Goal: Complete application form

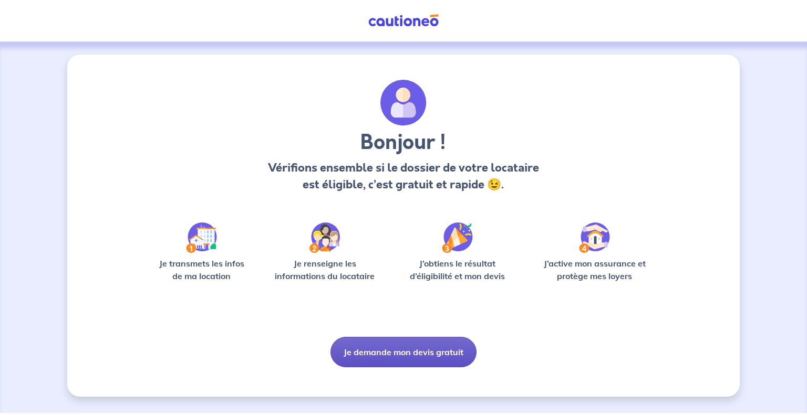
click at [414, 358] on button "Je demande mon devis gratuit" at bounding box center [403, 352] width 146 height 30
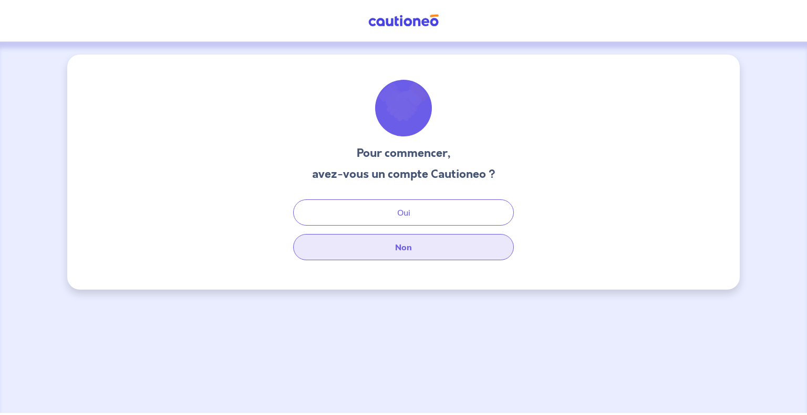
click at [400, 252] on button "Non" at bounding box center [403, 247] width 221 height 26
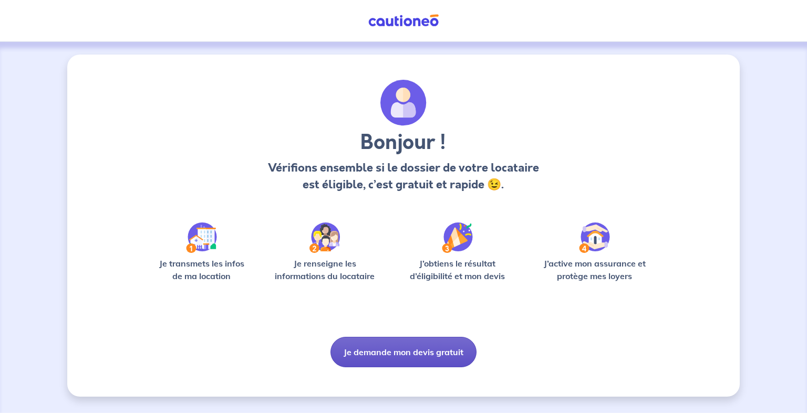
click at [401, 355] on button "Je demande mon devis gratuit" at bounding box center [403, 352] width 146 height 30
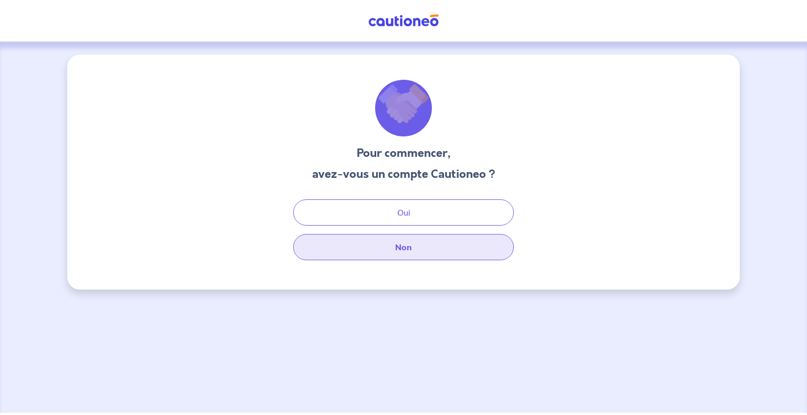
click at [404, 248] on button "Non" at bounding box center [403, 247] width 221 height 26
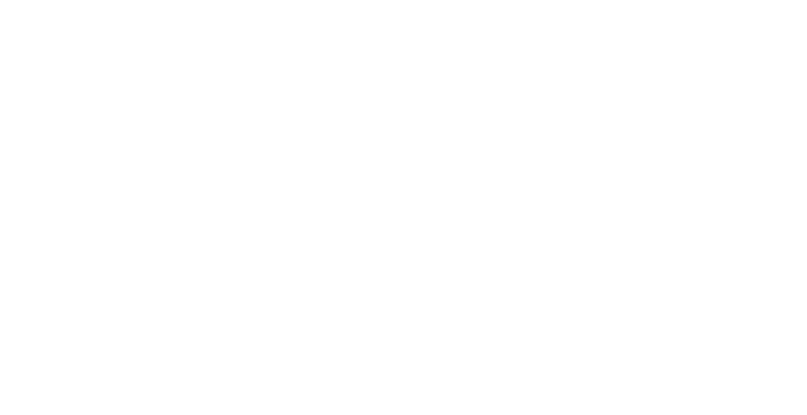
select select "FR"
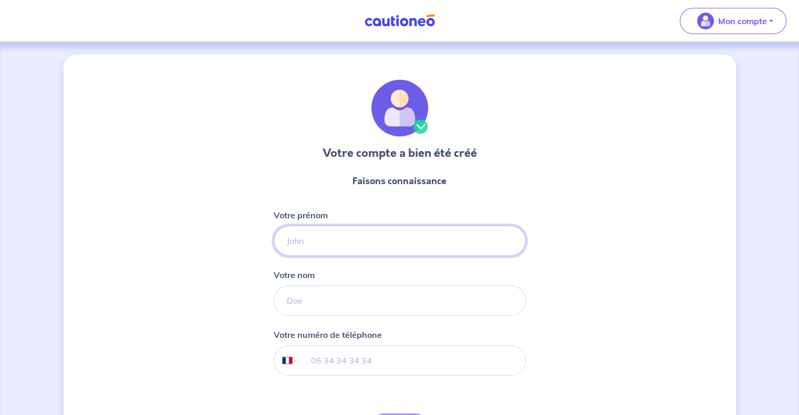
click at [412, 234] on input "Votre prénom" at bounding box center [400, 241] width 252 height 30
type input "[PERSON_NAME]"
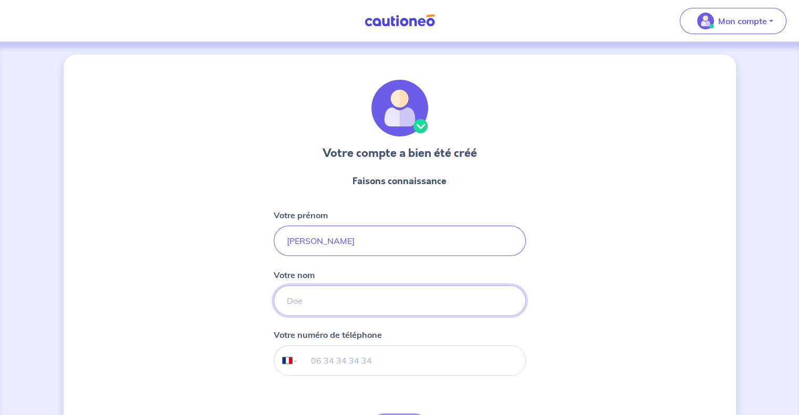
click at [306, 297] on input "Votre nom" at bounding box center [400, 301] width 252 height 30
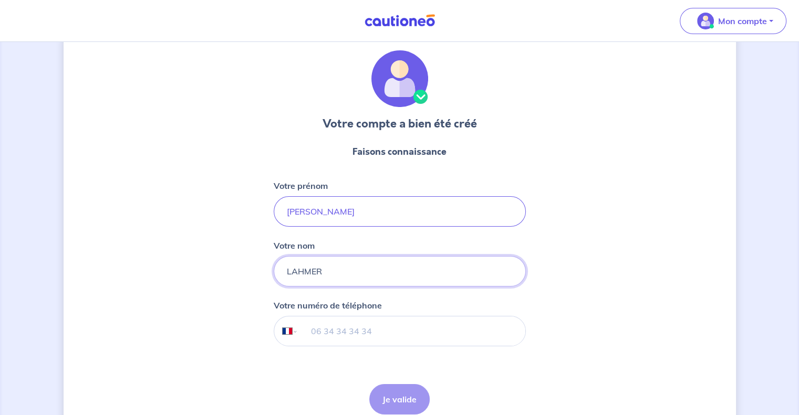
scroll to position [53, 0]
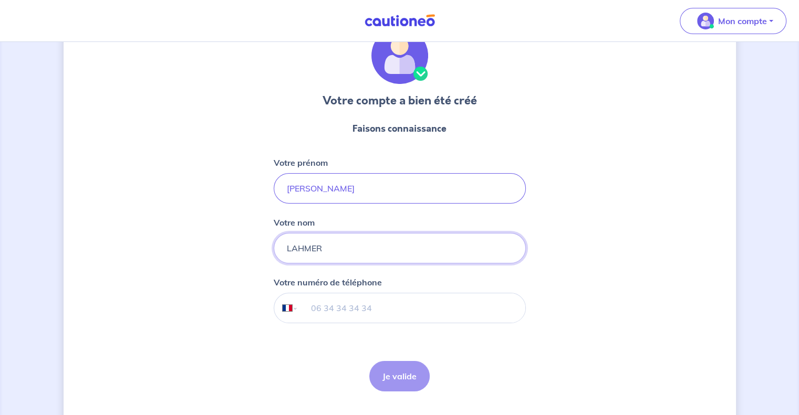
type input "LAHMER"
drag, startPoint x: 318, startPoint y: 310, endPoint x: 313, endPoint y: 314, distance: 5.7
click at [317, 310] on input "tel" at bounding box center [411, 308] width 227 height 29
type input "06 23 58 32 59"
click at [407, 382] on button "Je valide" at bounding box center [399, 376] width 60 height 30
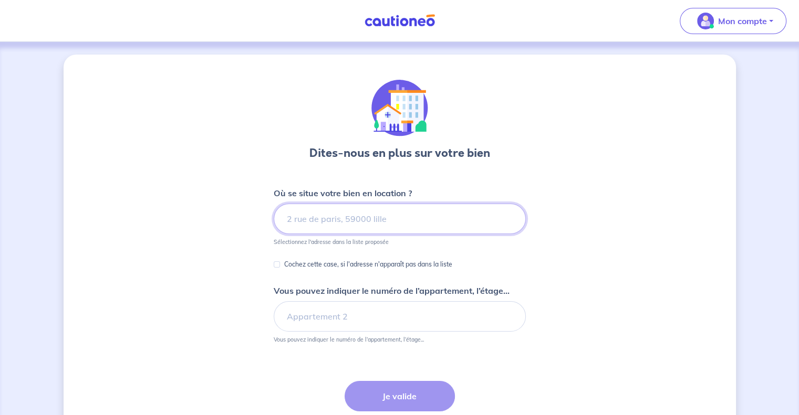
click at [317, 224] on input at bounding box center [400, 219] width 252 height 30
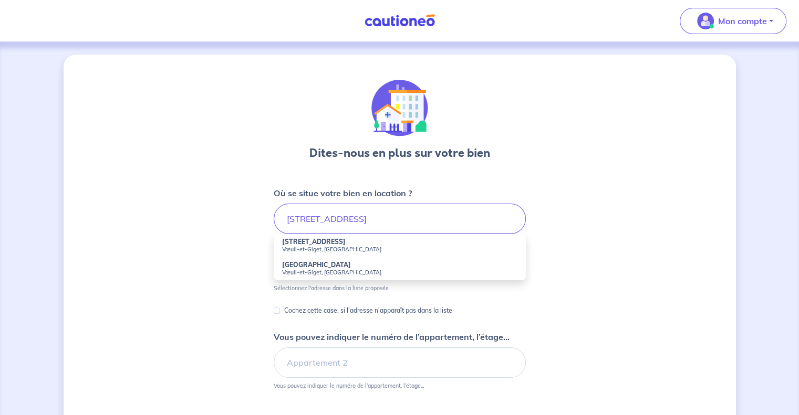
click at [338, 243] on strong "[STREET_ADDRESS]" at bounding box center [314, 242] width 64 height 8
type input "[STREET_ADDRESS]-et-Giget, [GEOGRAPHIC_DATA]"
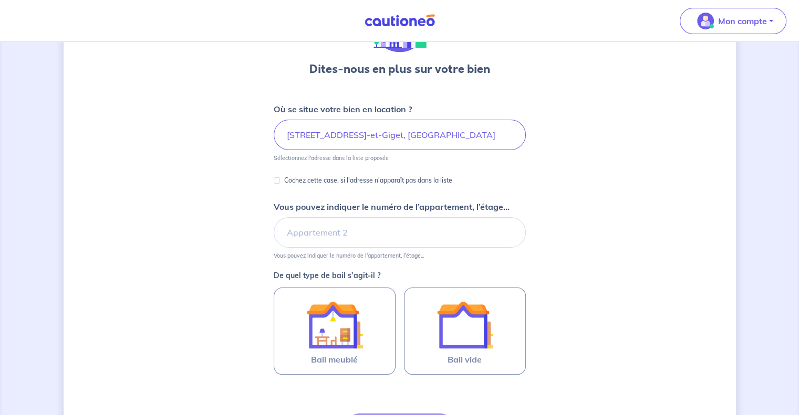
scroll to position [105, 0]
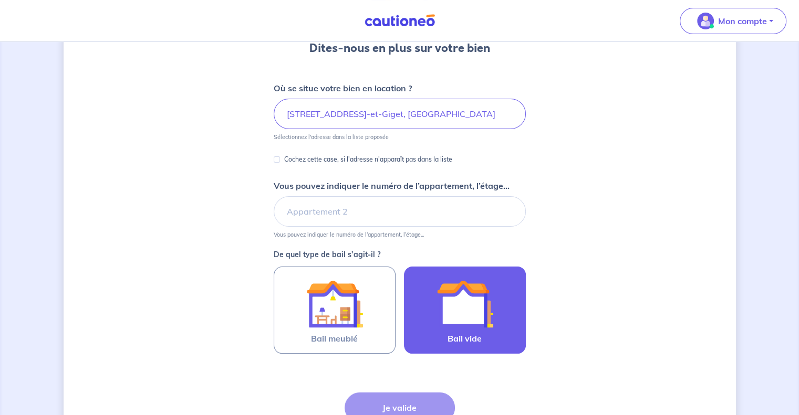
click at [454, 316] on img at bounding box center [464, 304] width 57 height 57
click at [0, 0] on input "Bail vide" at bounding box center [0, 0] width 0 height 0
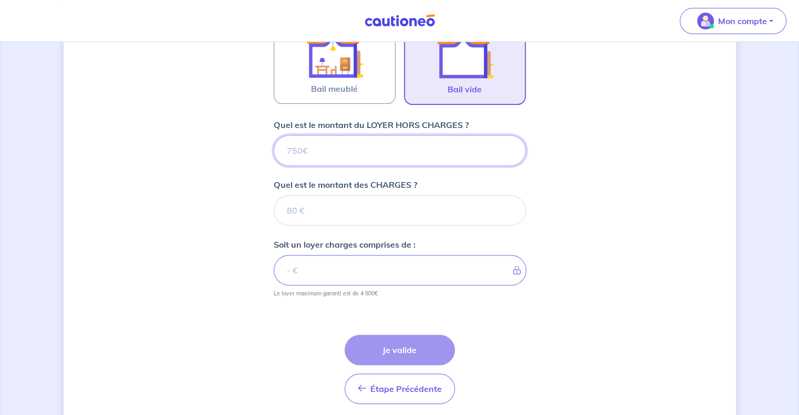
scroll to position [392, 0]
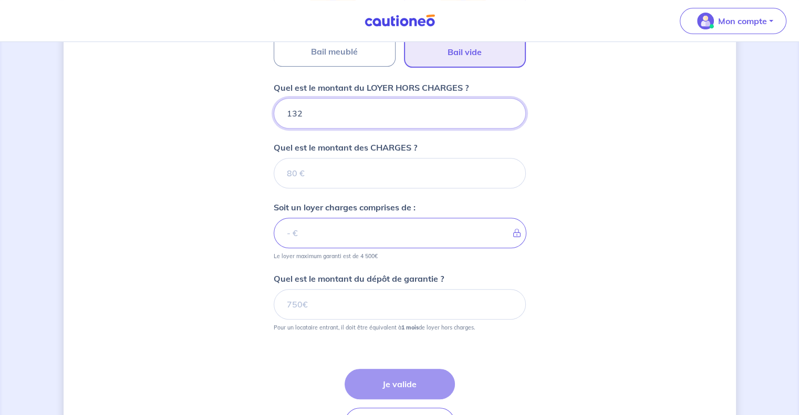
type input "1325"
type input "13"
type input "1300"
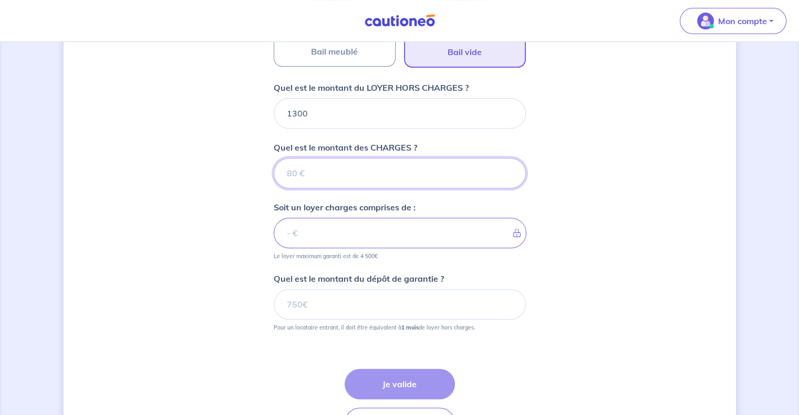
click at [332, 169] on input "Quel est le montant des CHARGES ?" at bounding box center [400, 173] width 252 height 30
type input "25"
type input "1325"
type input "25"
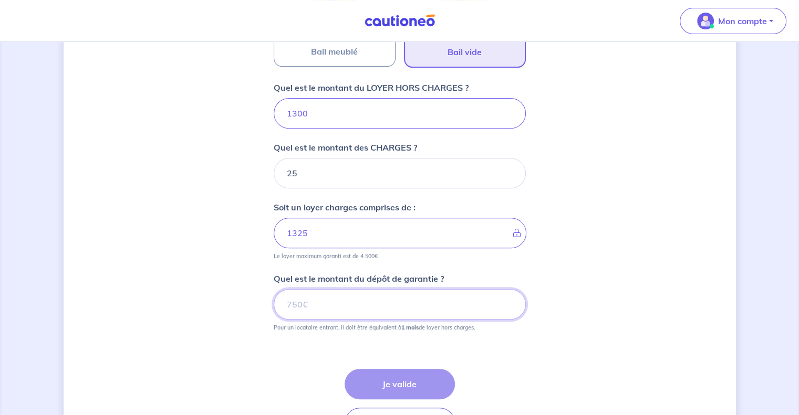
click at [336, 310] on input "Quel est le montant du dépôt de garantie ?" at bounding box center [400, 304] width 252 height 30
type input "1300"
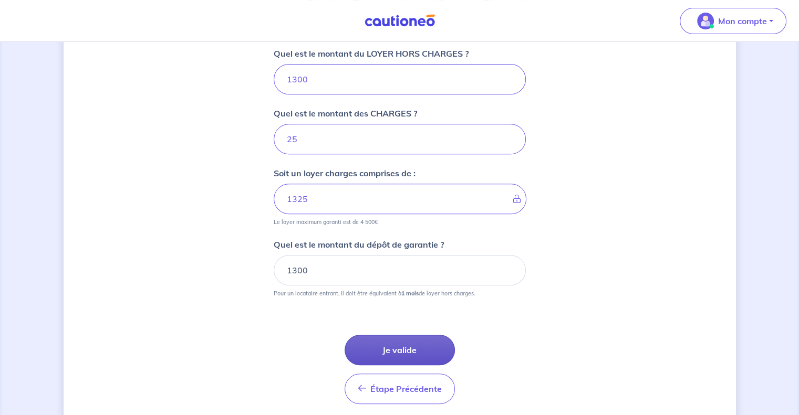
scroll to position [445, 0]
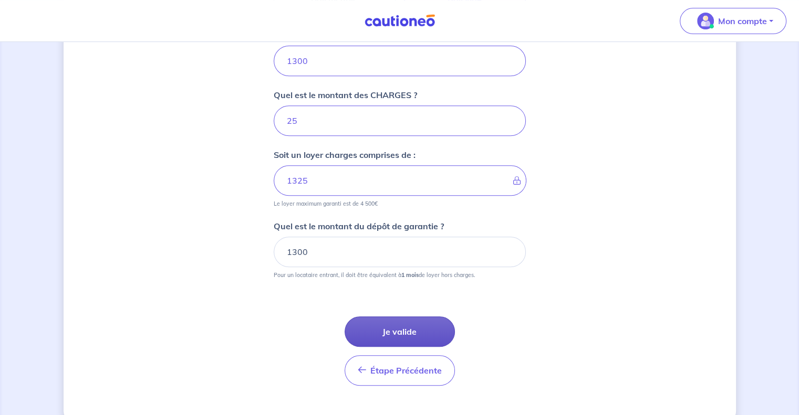
click at [415, 336] on button "Je valide" at bounding box center [400, 332] width 110 height 30
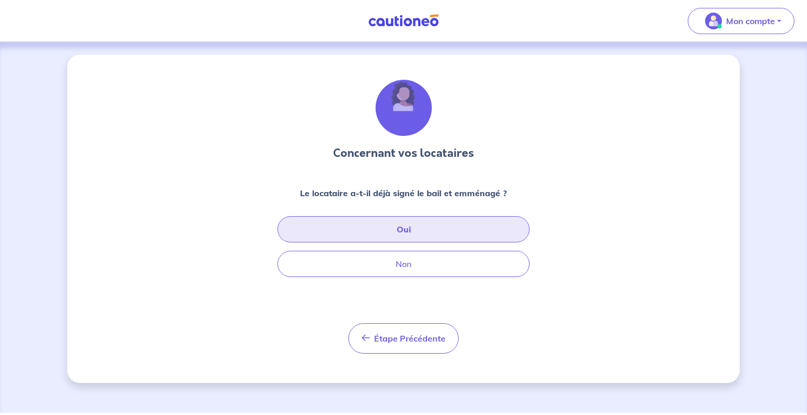
click at [408, 230] on button "Oui" at bounding box center [403, 229] width 252 height 26
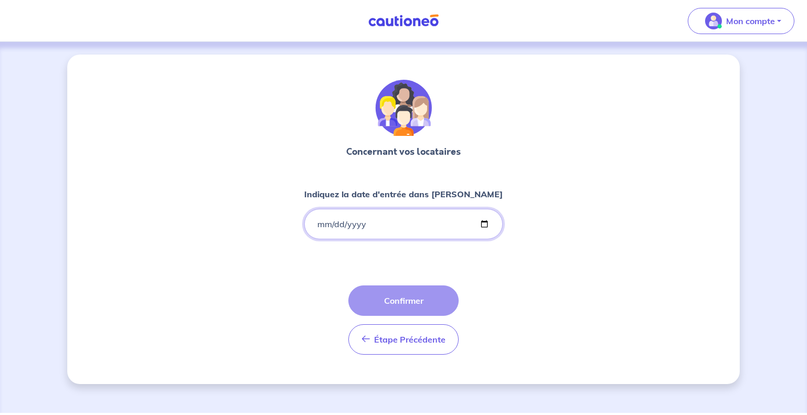
click at [345, 216] on input "Indiquez la date d'entrée dans [PERSON_NAME]" at bounding box center [403, 224] width 199 height 30
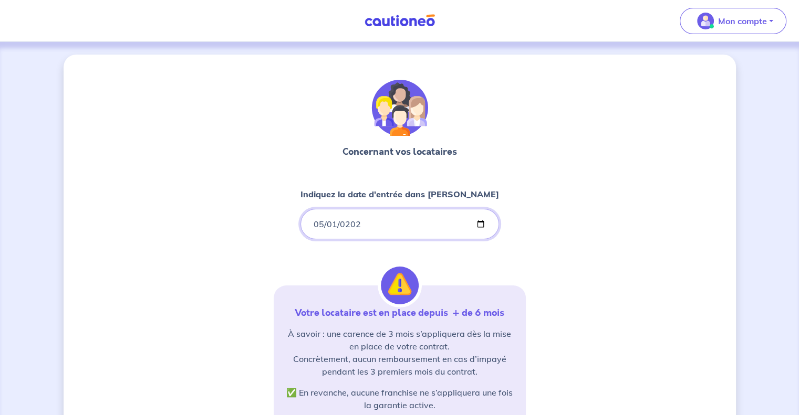
type input "[DATE]"
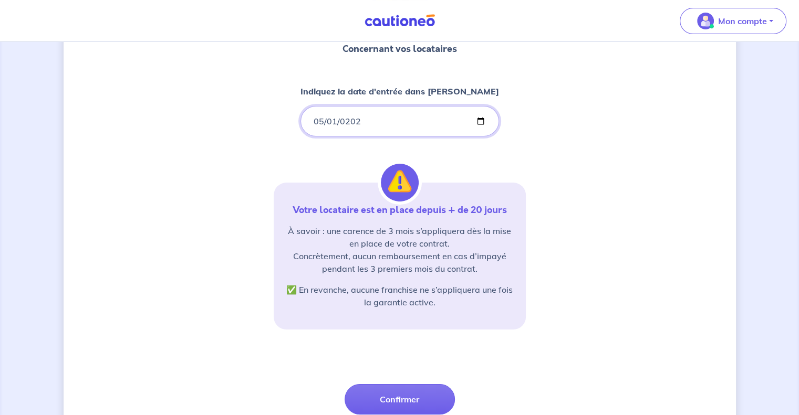
scroll to position [105, 0]
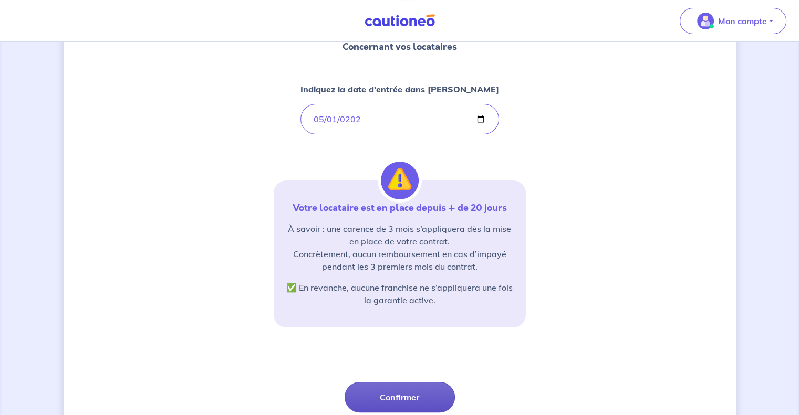
click at [405, 400] on button "Confirmer" at bounding box center [400, 397] width 110 height 30
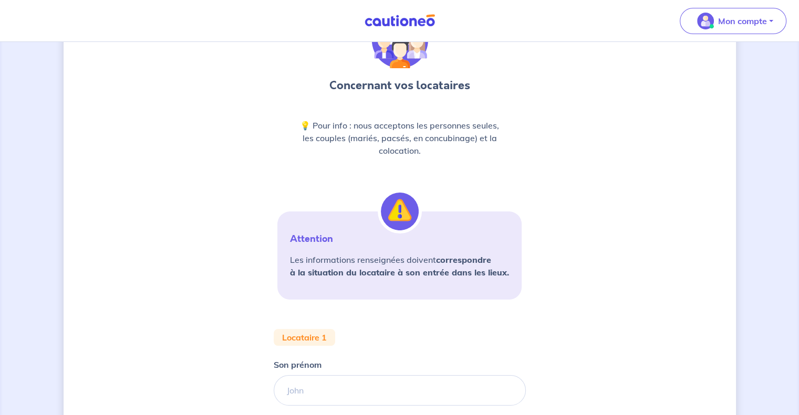
scroll to position [158, 0]
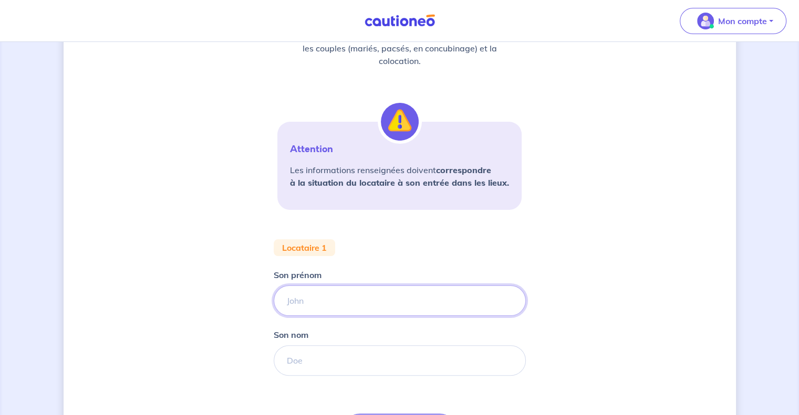
click at [351, 306] on input "Son prénom" at bounding box center [400, 301] width 252 height 30
click at [336, 308] on input "Son prénom" at bounding box center [400, 301] width 252 height 30
paste input "[PERSON_NAME]"
click at [342, 300] on input "[PERSON_NAME]" at bounding box center [400, 301] width 252 height 30
drag, startPoint x: 304, startPoint y: 301, endPoint x: 147, endPoint y: 289, distance: 158.0
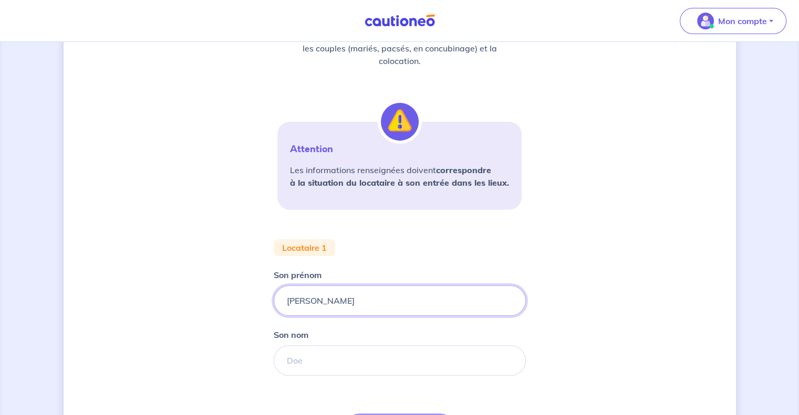
click at [147, 289] on div "Concernant vos locataires 💡 Pour info : nous acceptons les personnes seules, le…" at bounding box center [400, 209] width 672 height 624
type input "[PERSON_NAME]"
click at [291, 356] on input "Son nom" at bounding box center [400, 361] width 252 height 30
paste input "Sene"
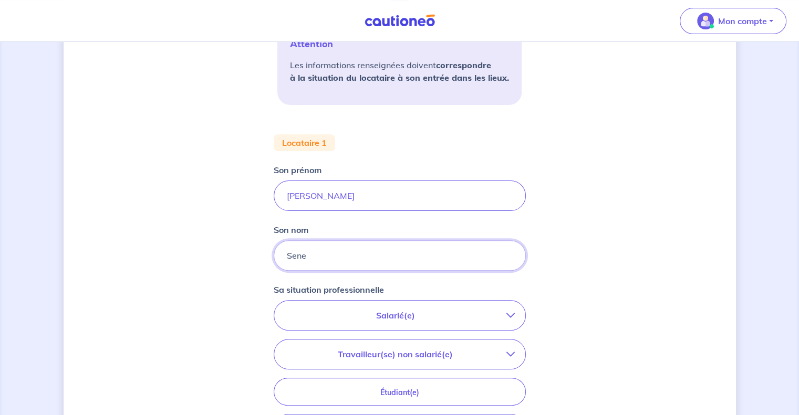
scroll to position [368, 0]
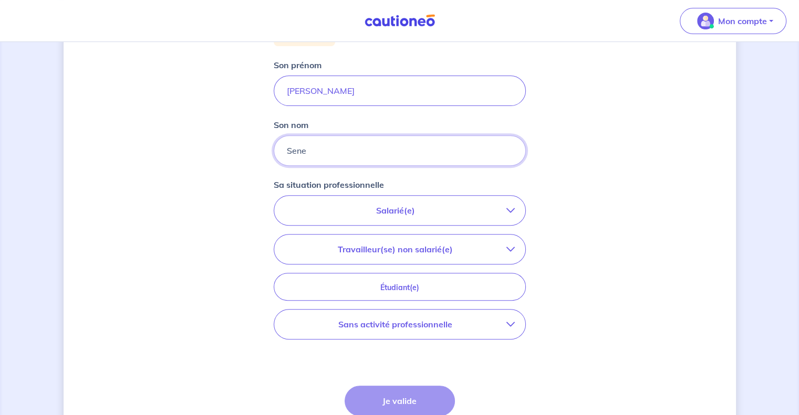
type input "Sene"
click at [390, 205] on p "Salarié(e)" at bounding box center [396, 210] width 222 height 13
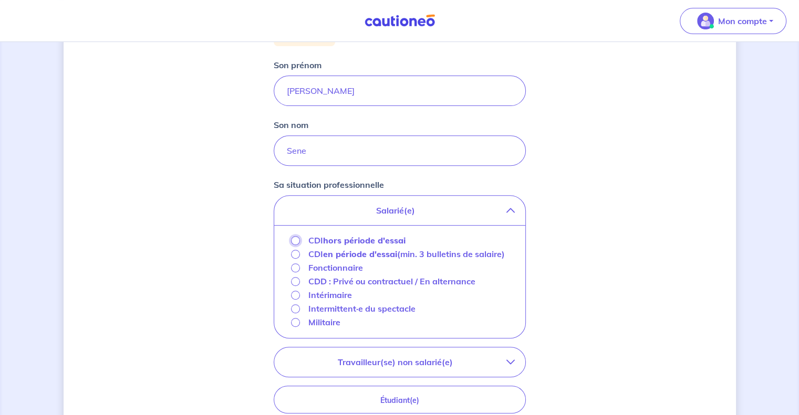
click at [294, 241] on input "CDI hors période d'essai" at bounding box center [295, 240] width 9 height 9
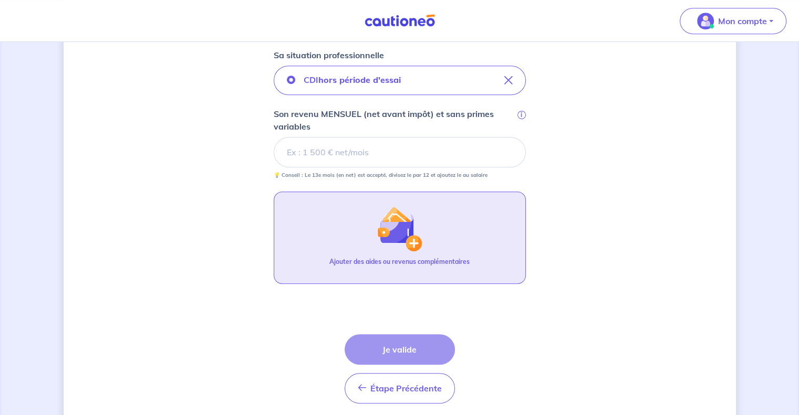
scroll to position [473, 0]
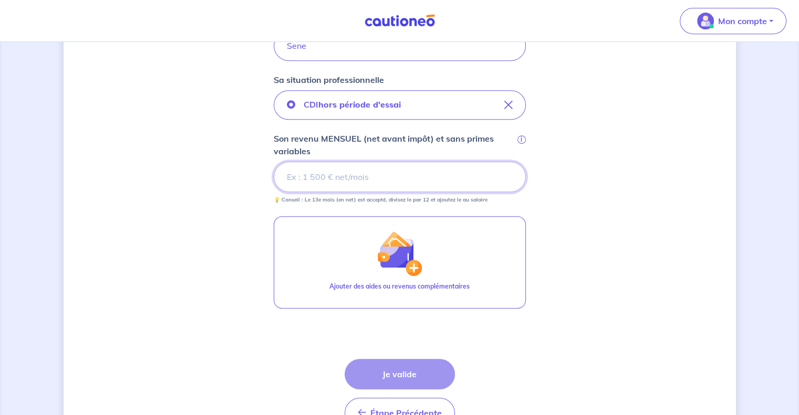
click at [313, 171] on input "Son revenu MENSUEL (net avant impôt) et sans primes variables i" at bounding box center [400, 177] width 252 height 30
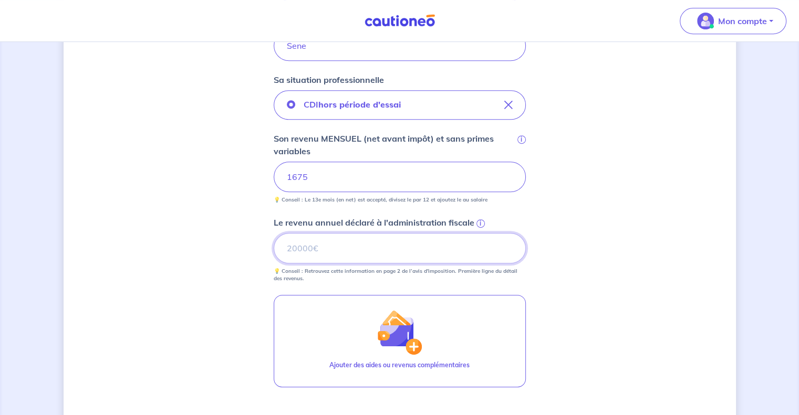
click at [300, 237] on input "Le revenu annuel déclaré à l'administration fiscale i" at bounding box center [400, 248] width 252 height 30
type input "21404"
click at [619, 332] on div "Concernant vos locataires 💡 Pour info : nous acceptons les personnes seules, le…" at bounding box center [400, 63] width 672 height 963
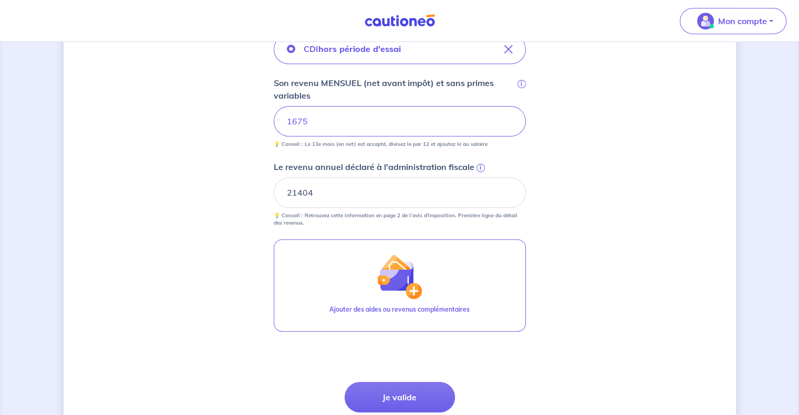
scroll to position [613, 0]
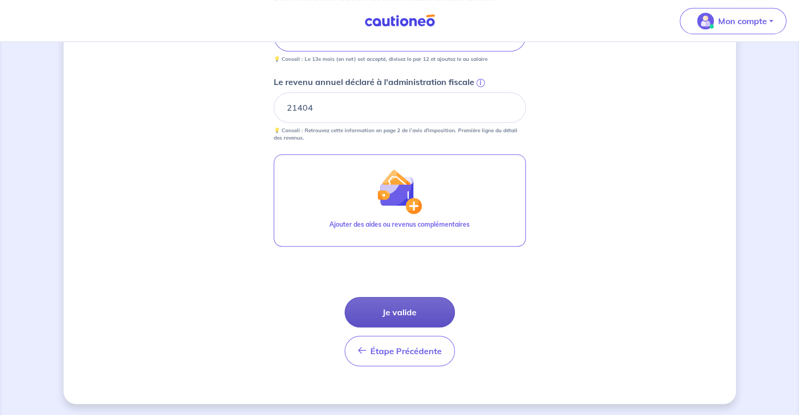
click at [389, 309] on button "Je valide" at bounding box center [400, 312] width 110 height 30
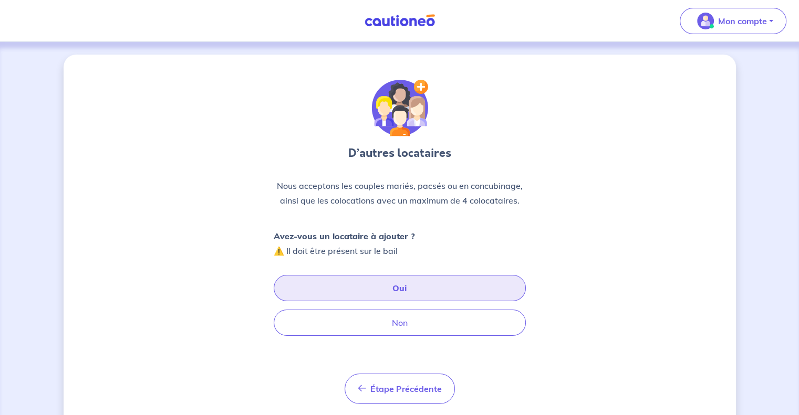
click at [389, 285] on button "Oui" at bounding box center [400, 288] width 252 height 26
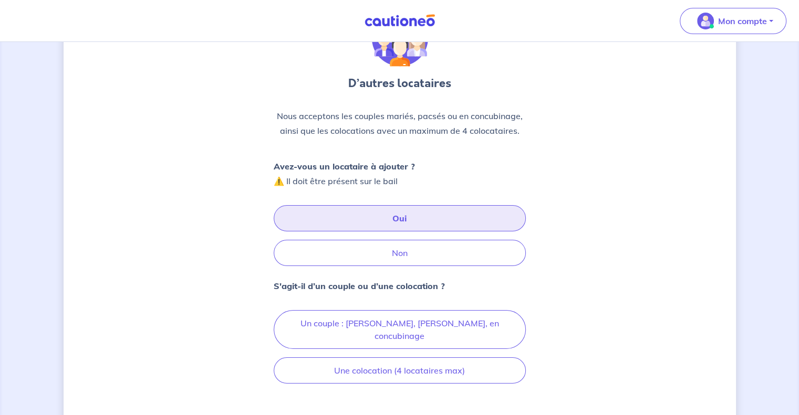
scroll to position [53, 0]
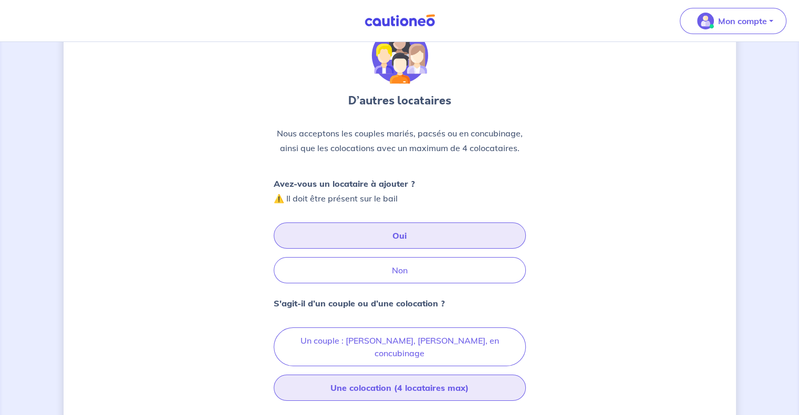
click at [378, 375] on button "Une colocation (4 locataires max)" at bounding box center [400, 388] width 252 height 26
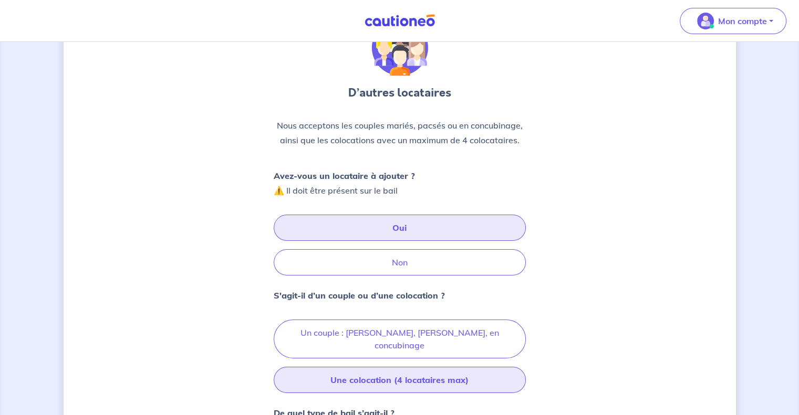
scroll to position [158, 0]
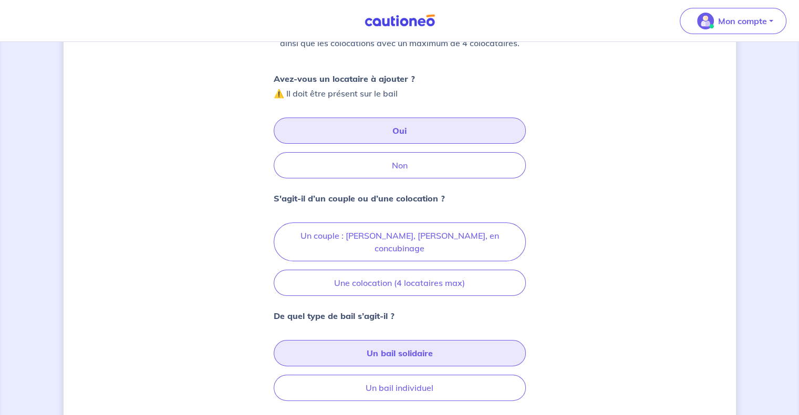
click at [391, 340] on button "Un bail solidaire" at bounding box center [400, 353] width 252 height 26
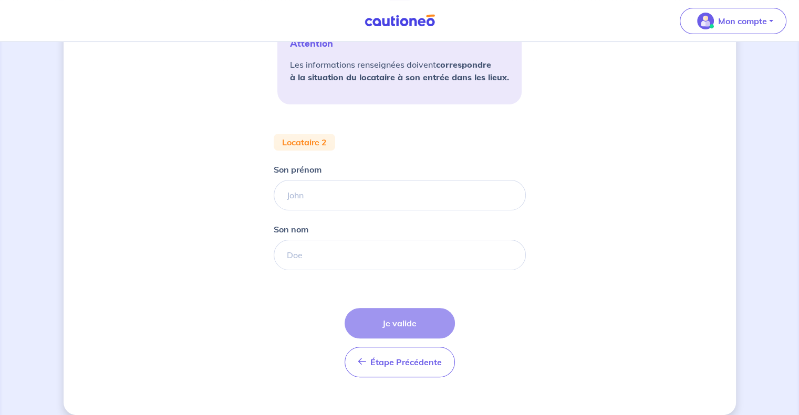
scroll to position [207, 0]
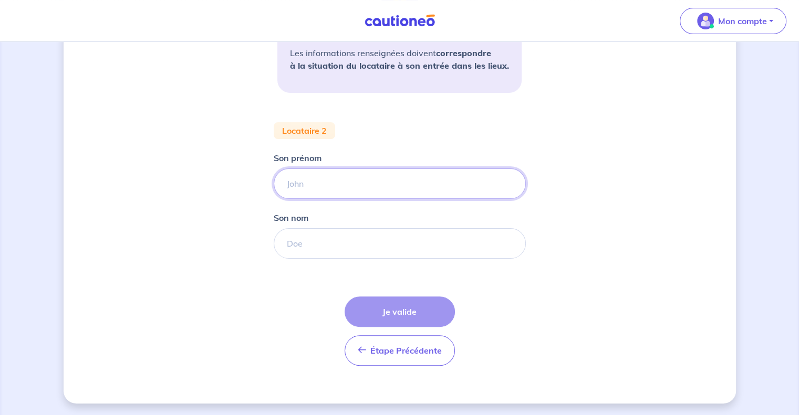
click at [309, 186] on input "Son prénom" at bounding box center [400, 184] width 252 height 30
paste input "[PERSON_NAME] [PERSON_NAME]"
drag, startPoint x: 309, startPoint y: 184, endPoint x: 189, endPoint y: 186, distance: 120.3
click at [191, 185] on div "Concernant vos locataires Attention Les informations renseignées doivent corres…" at bounding box center [400, 125] width 672 height 557
type input "[PERSON_NAME]"
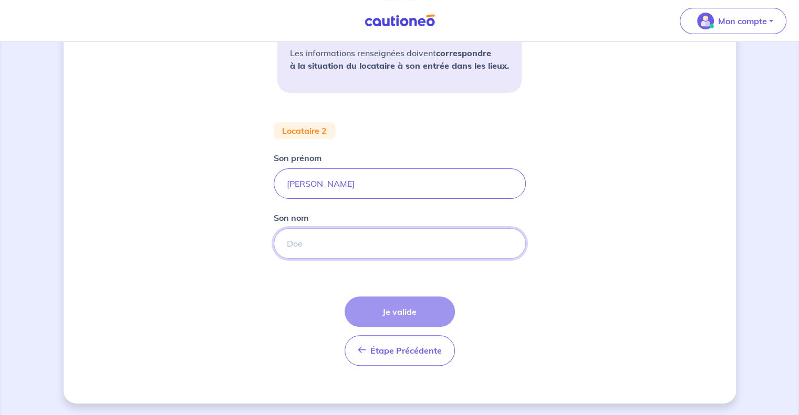
click at [313, 247] on input "Son nom" at bounding box center [400, 243] width 252 height 30
paste input "Pinet"
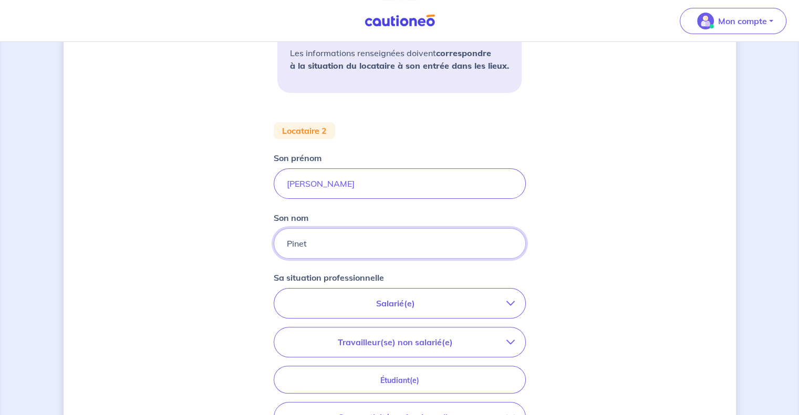
type input "Pinet"
click at [395, 305] on p "Salarié(e)" at bounding box center [396, 303] width 222 height 13
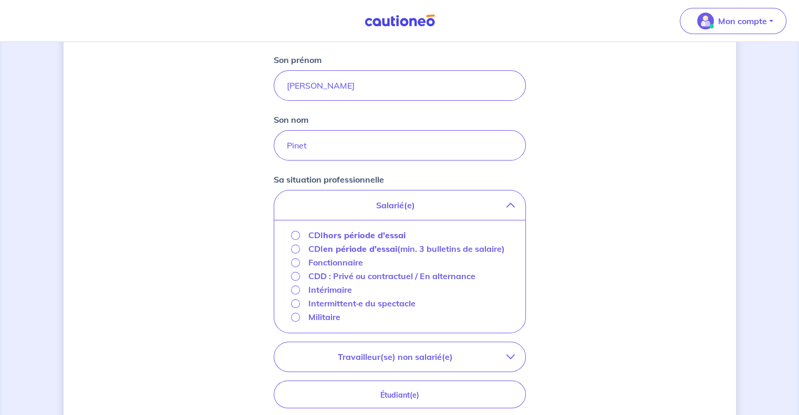
scroll to position [313, 0]
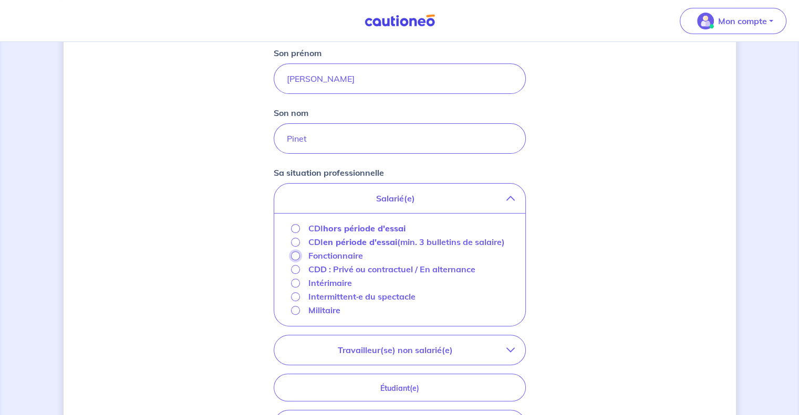
click at [296, 253] on input "Fonctionnaire" at bounding box center [295, 256] width 9 height 9
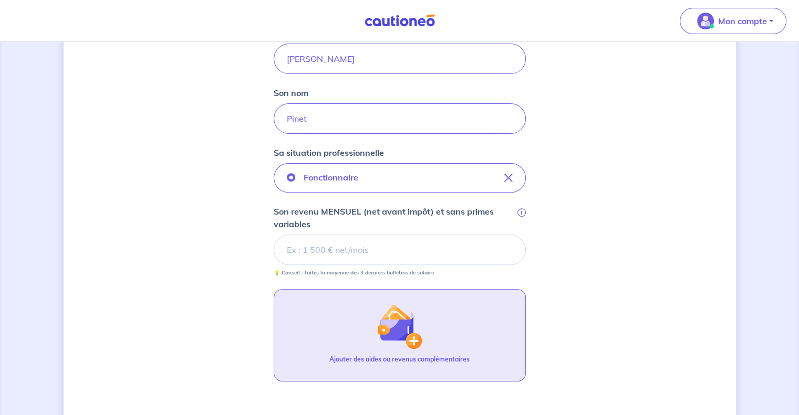
scroll to position [365, 0]
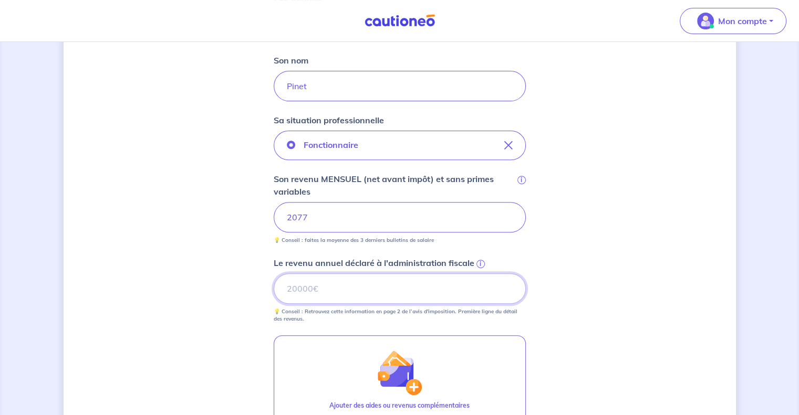
drag, startPoint x: 294, startPoint y: 287, endPoint x: 275, endPoint y: 296, distance: 20.4
click at [294, 287] on input "Le revenu annuel déclaré à l'administration fiscale i" at bounding box center [400, 289] width 252 height 30
click at [298, 288] on input "20143" at bounding box center [400, 289] width 252 height 30
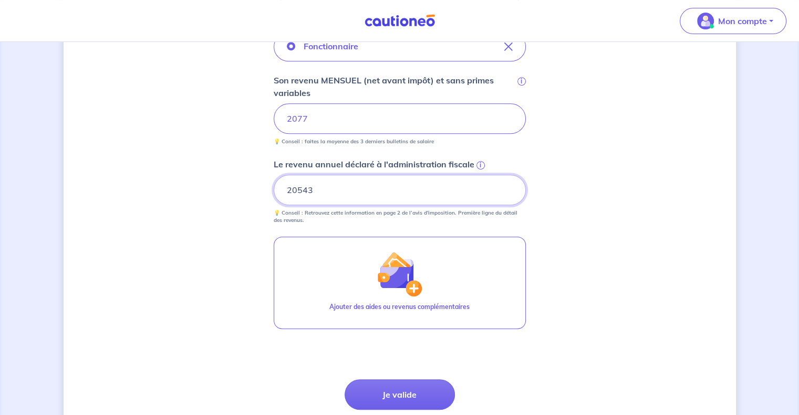
scroll to position [546, 0]
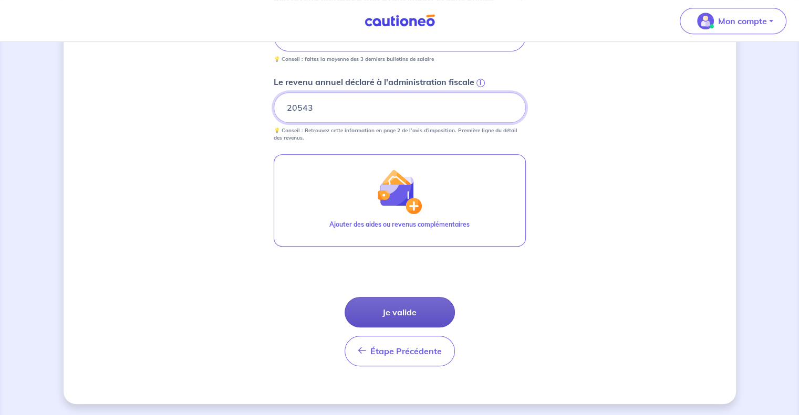
type input "20543"
click at [405, 311] on button "Je valide" at bounding box center [400, 312] width 110 height 30
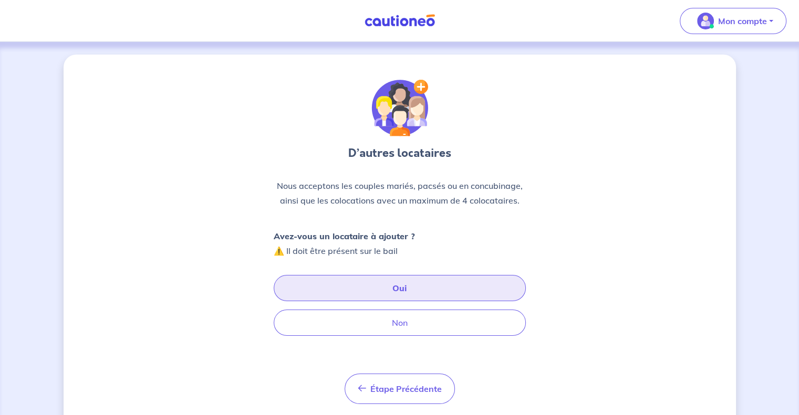
click at [402, 289] on button "Oui" at bounding box center [400, 288] width 252 height 26
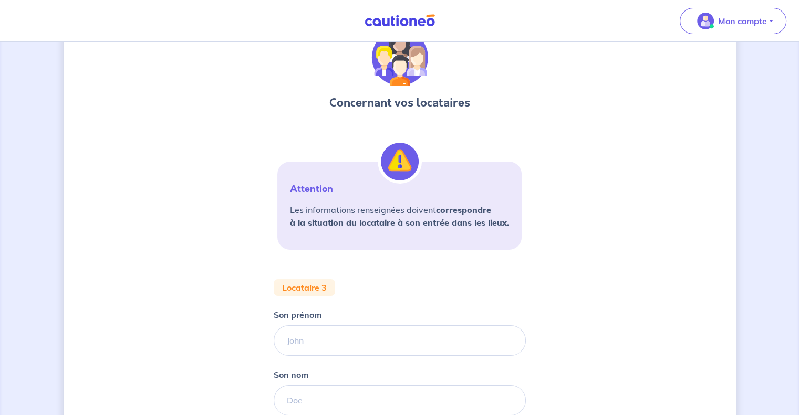
scroll to position [105, 0]
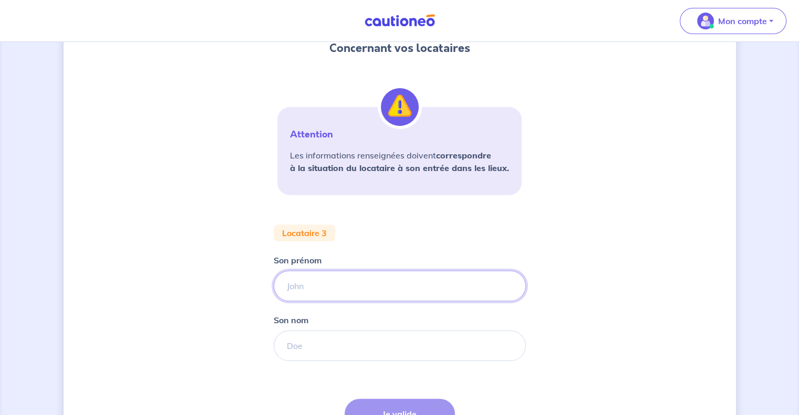
click at [328, 290] on input "Son prénom" at bounding box center [400, 286] width 252 height 30
paste input "[PERSON_NAME]"
drag, startPoint x: 308, startPoint y: 288, endPoint x: 246, endPoint y: 280, distance: 62.5
click at [246, 279] on div "Concernant vos locataires Attention Les informations renseignées doivent corres…" at bounding box center [400, 228] width 672 height 557
type input "[PERSON_NAME]"
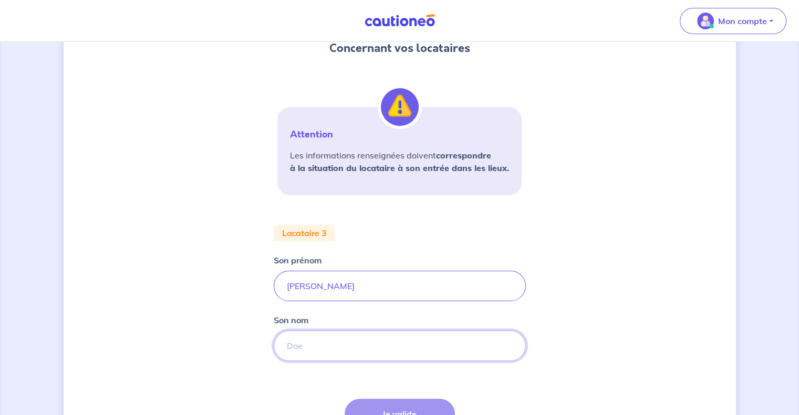
click at [300, 336] on input "Son nom" at bounding box center [400, 346] width 252 height 30
paste input "Pinet"
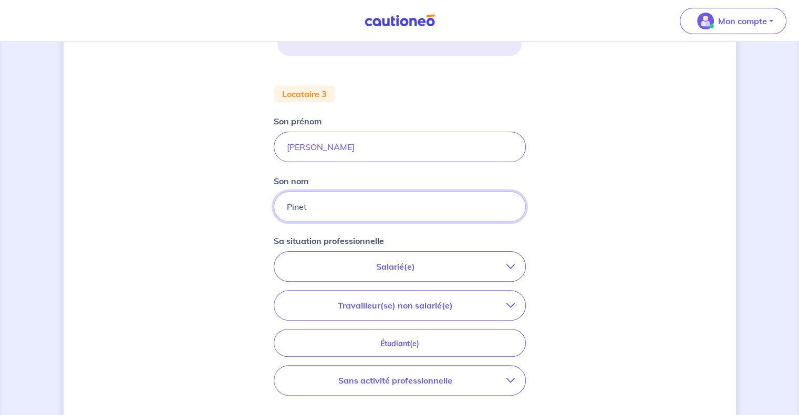
scroll to position [263, 0]
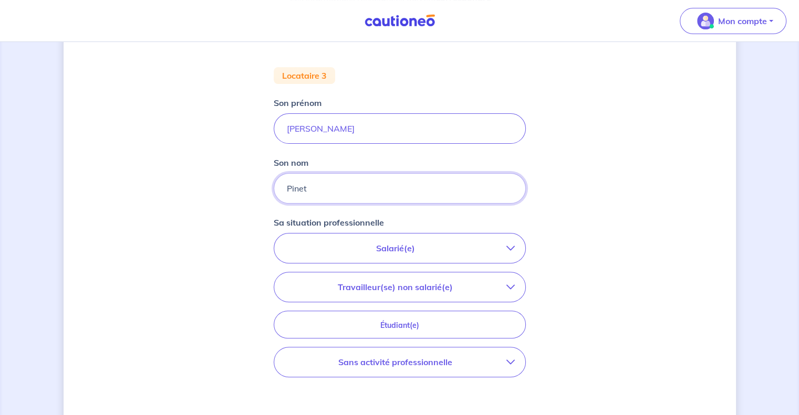
type input "Pinet"
click at [386, 244] on p "Salarié(e)" at bounding box center [396, 248] width 222 height 13
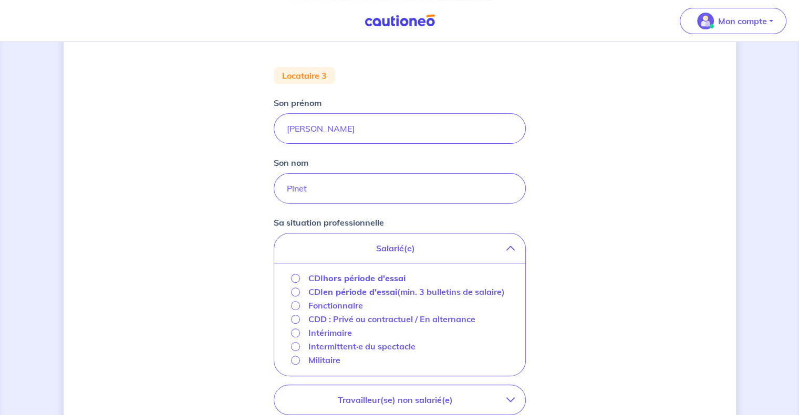
scroll to position [315, 0]
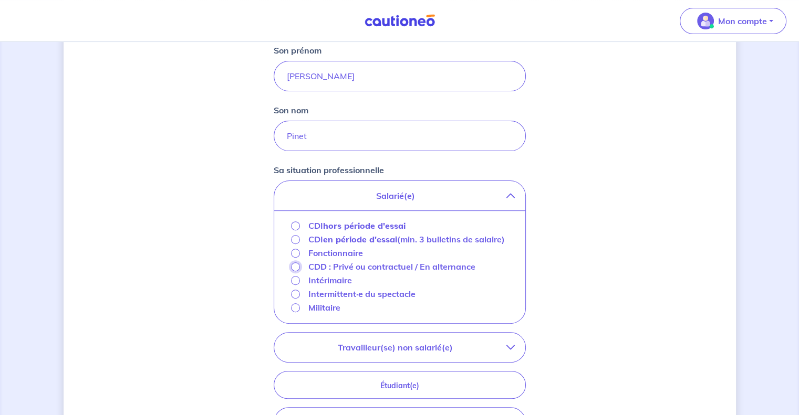
click at [295, 267] on input "CDD : Privé ou contractuel / En alternance" at bounding box center [295, 267] width 9 height 9
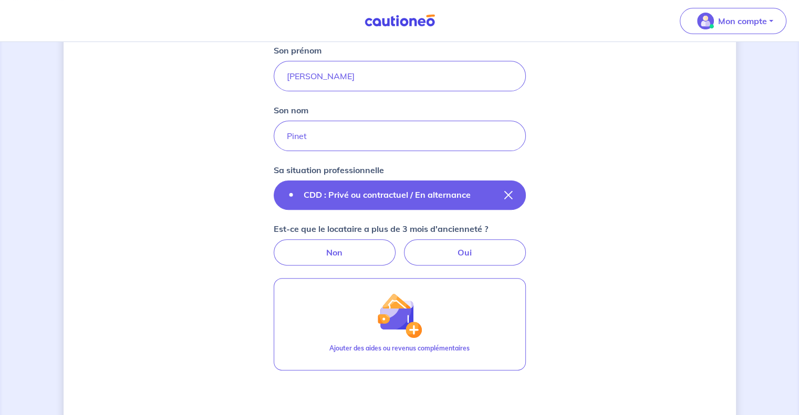
click at [450, 193] on p "CDD : Privé ou contractuel / En alternance" at bounding box center [387, 195] width 167 height 13
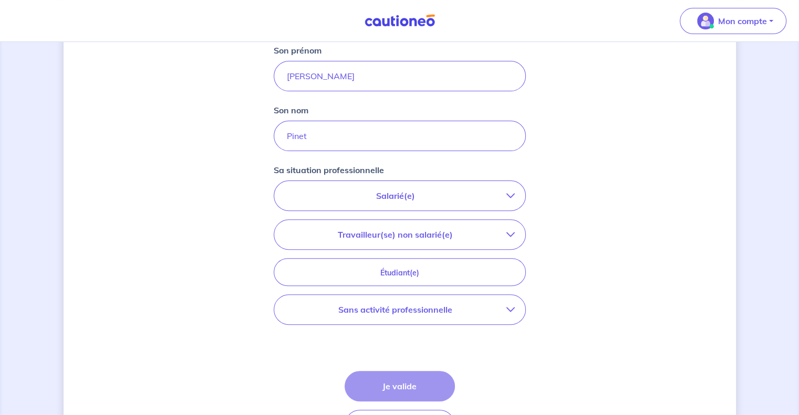
click at [402, 311] on p "Sans activité professionnelle" at bounding box center [396, 310] width 222 height 13
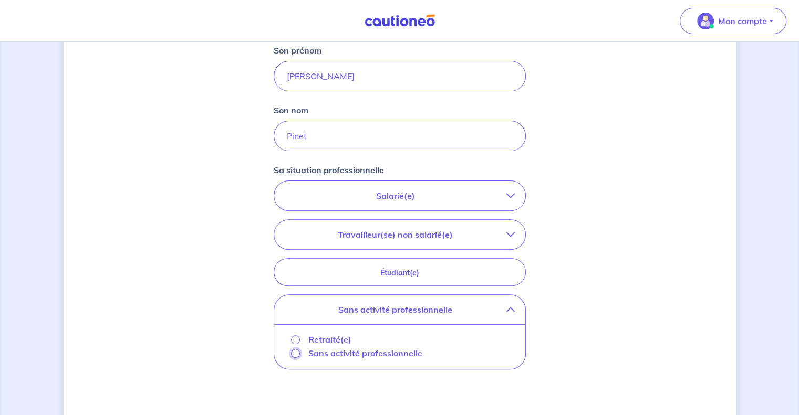
click at [296, 353] on input "Sans activité professionnelle" at bounding box center [295, 353] width 9 height 9
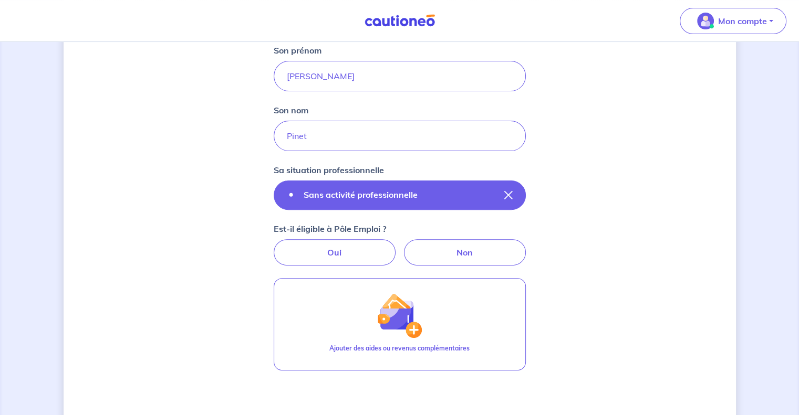
click at [390, 200] on p "Sans activité professionnelle" at bounding box center [361, 195] width 114 height 13
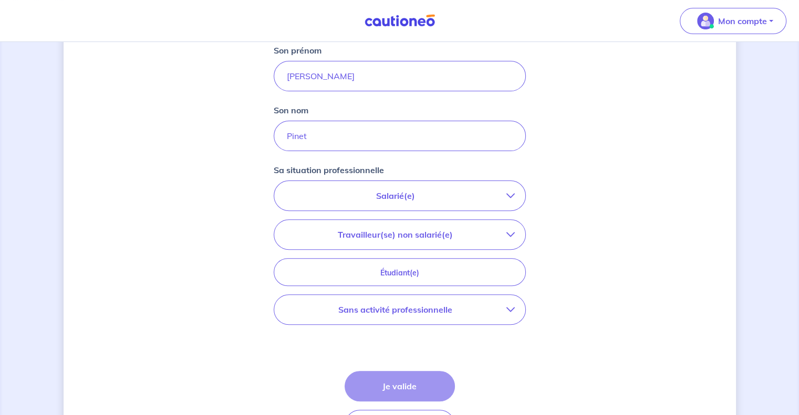
click at [393, 237] on p "Travailleur(se) non salarié(e)" at bounding box center [396, 234] width 222 height 13
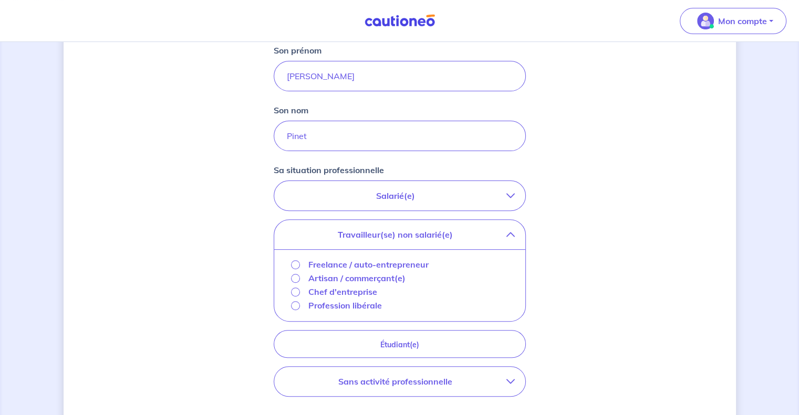
click at [383, 261] on p "Freelance / auto-entrepreneur" at bounding box center [368, 264] width 120 height 13
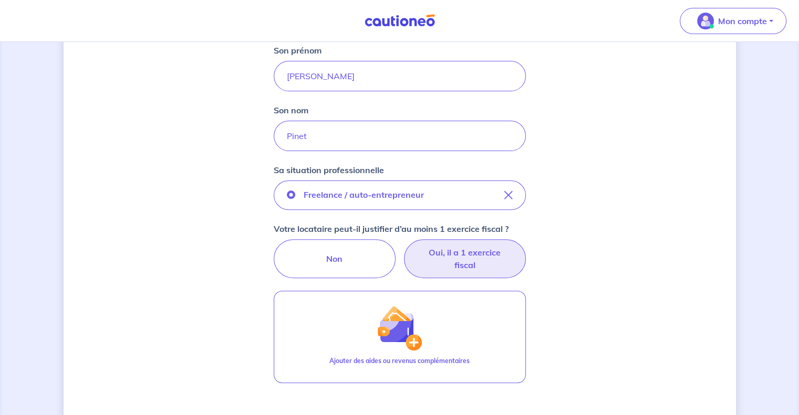
click at [471, 264] on label "Oui, il a 1 exercice fiscal" at bounding box center [465, 258] width 122 height 39
click at [403, 246] on input "Oui, il a 1 exercice fiscal" at bounding box center [399, 242] width 7 height 7
radio input "true"
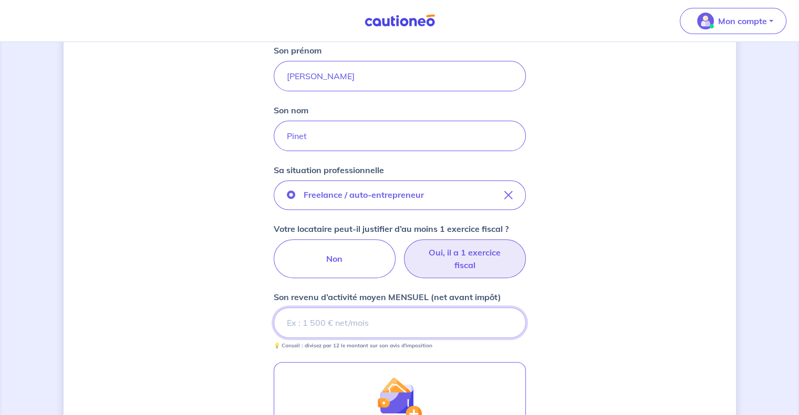
click at [335, 319] on input "Son revenu d’activité moyen MENSUEL (net avant impôt)" at bounding box center [400, 323] width 252 height 30
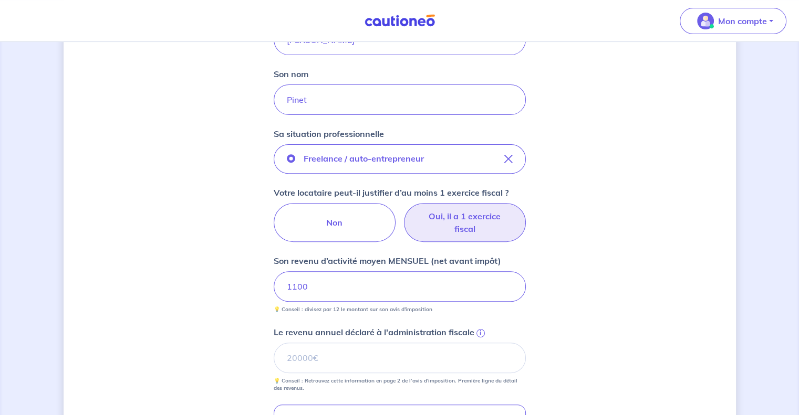
scroll to position [368, 0]
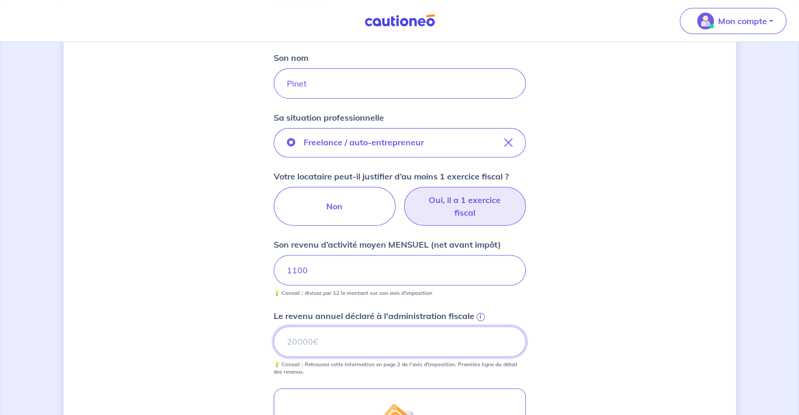
click at [294, 342] on input "Le revenu annuel déclaré à l'administration fiscale i" at bounding box center [400, 342] width 252 height 30
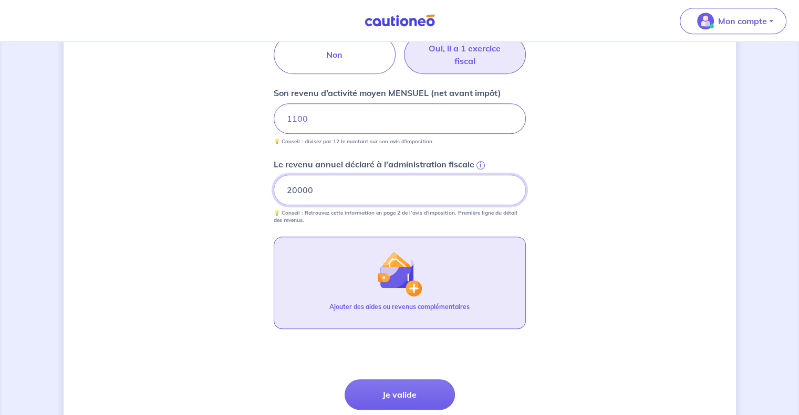
scroll to position [525, 0]
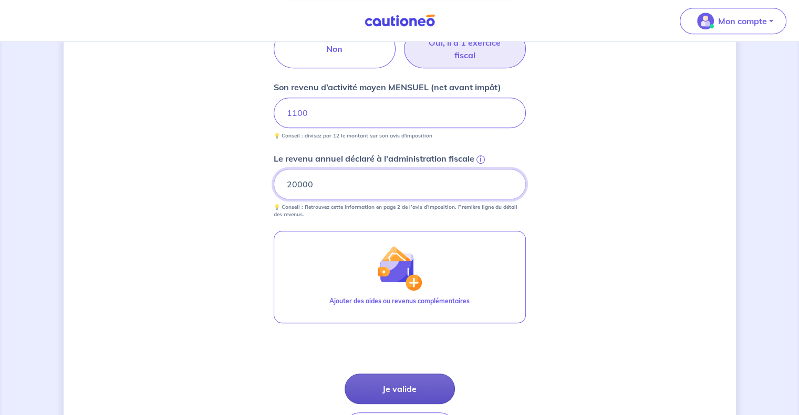
type input "20000"
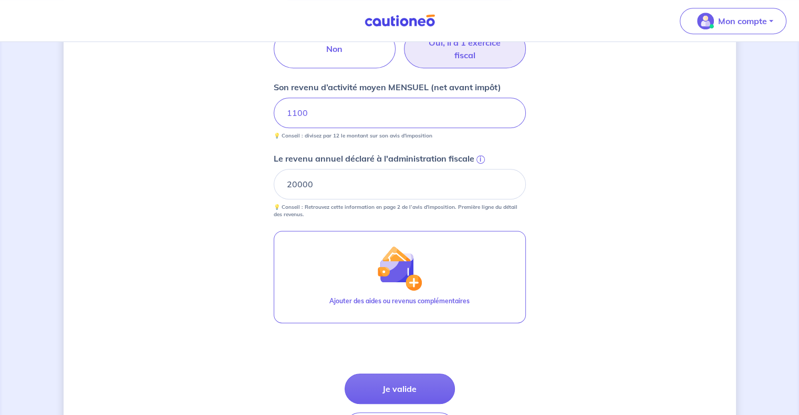
click at [415, 390] on button "Je valide" at bounding box center [400, 389] width 110 height 30
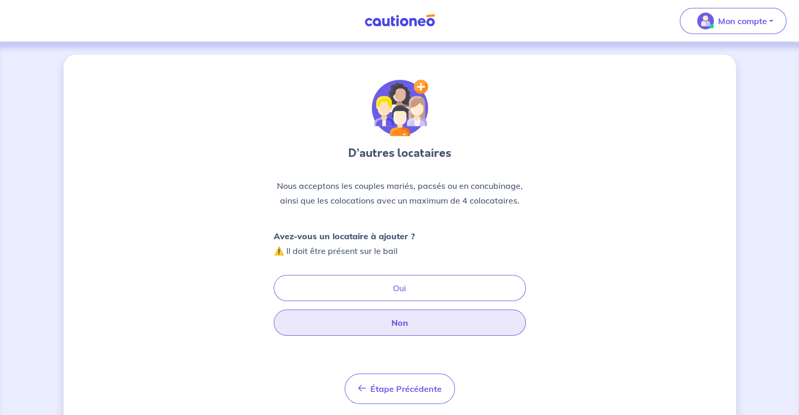
click at [432, 329] on button "Non" at bounding box center [400, 323] width 252 height 26
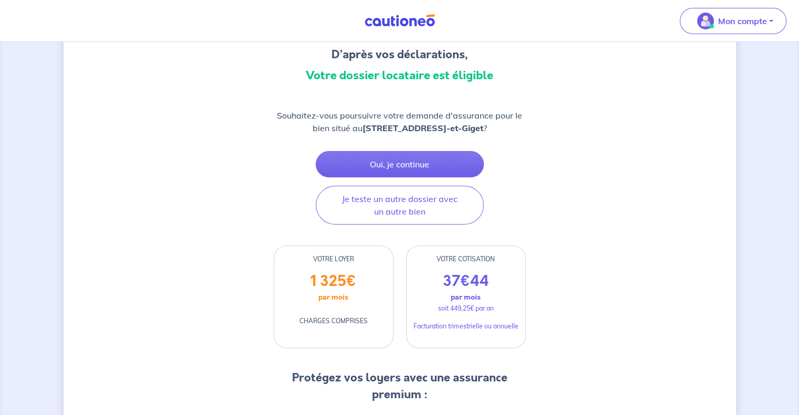
scroll to position [105, 0]
